Goal: Task Accomplishment & Management: Manage account settings

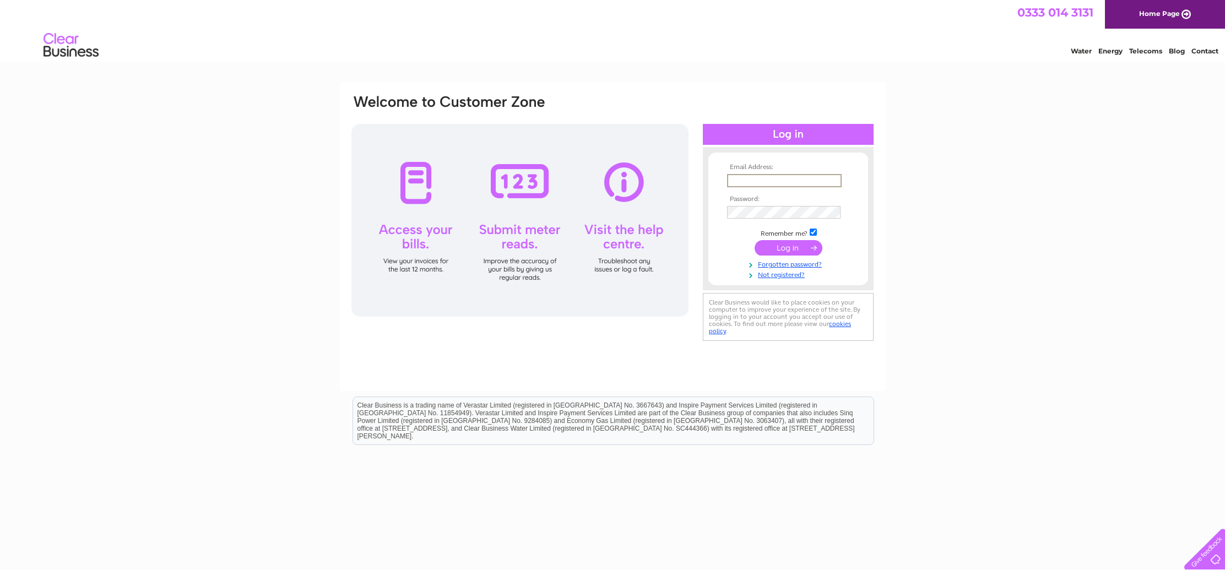
type input "aileen@kli-install.co.uk"
click at [791, 246] on input "submit" at bounding box center [789, 246] width 68 height 15
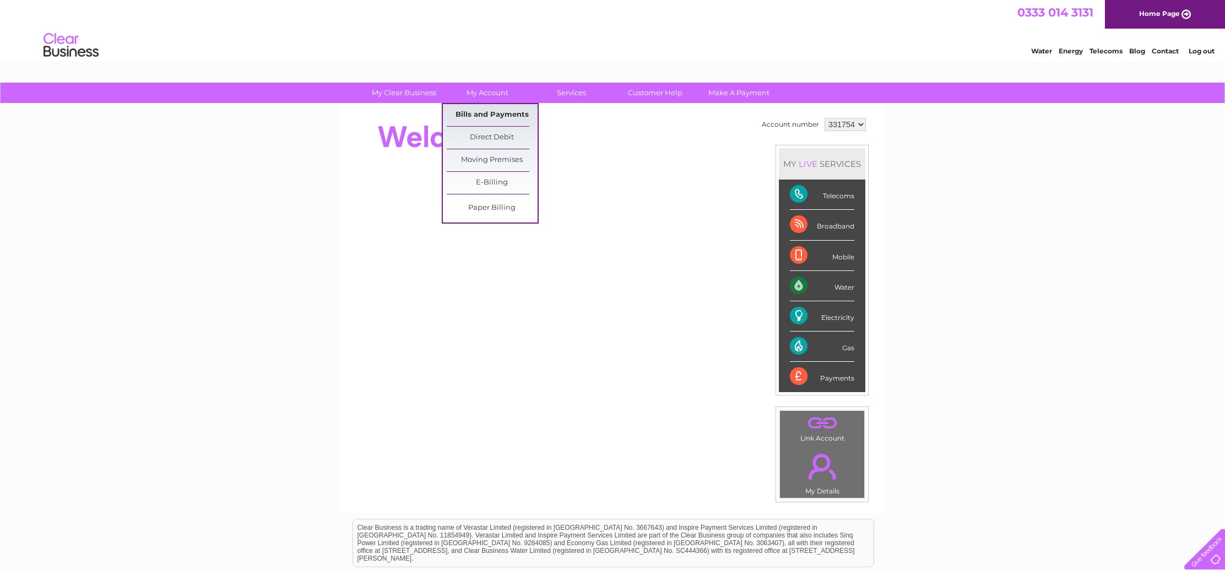
click at [485, 115] on link "Bills and Payments" at bounding box center [492, 115] width 91 height 22
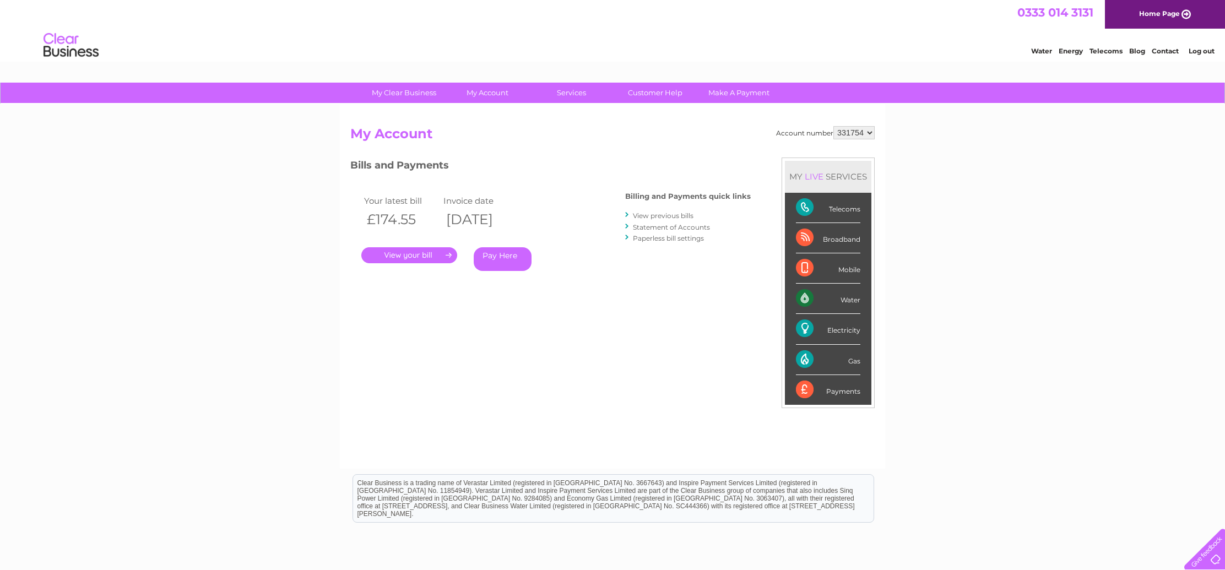
click at [410, 249] on link "." at bounding box center [409, 255] width 96 height 16
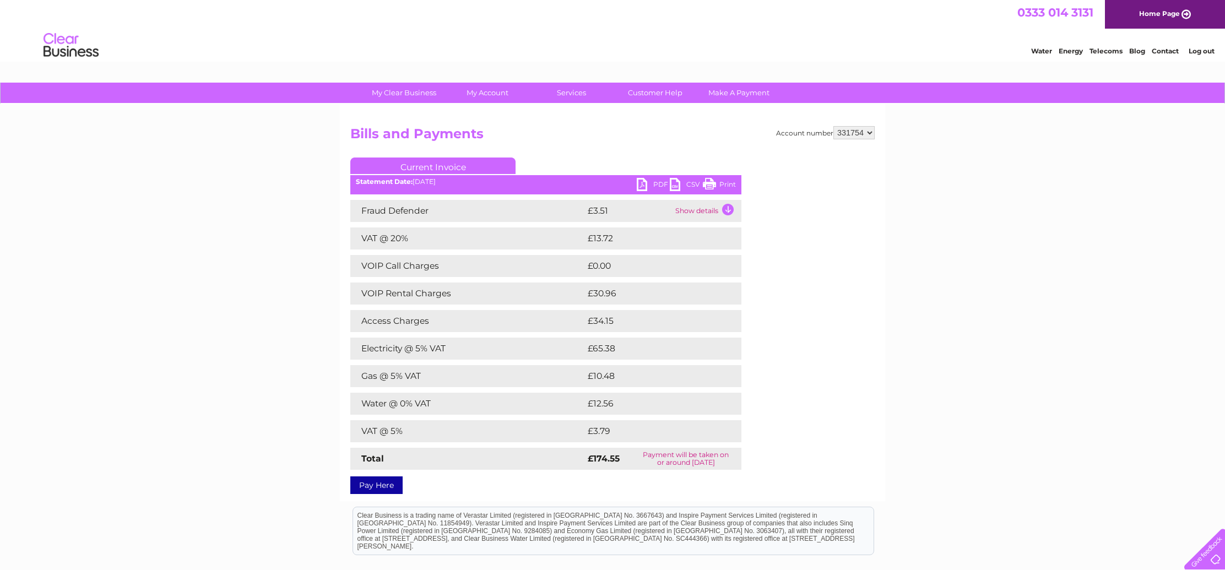
click at [652, 181] on link "PDF" at bounding box center [653, 186] width 33 height 16
click at [1201, 50] on link "Log out" at bounding box center [1202, 51] width 26 height 8
